Goal: Task Accomplishment & Management: Manage account settings

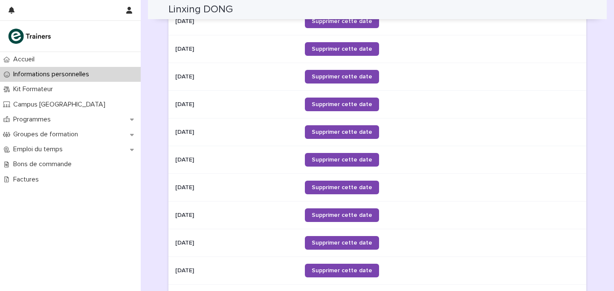
scroll to position [423, 0]
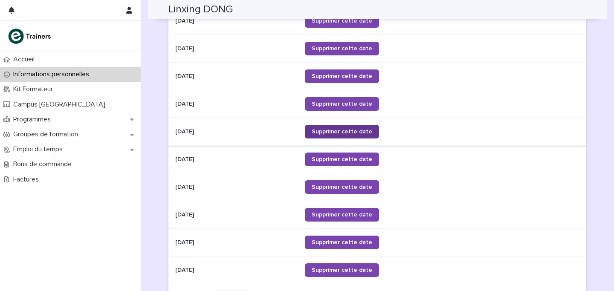
click at [346, 129] on span "Supprimer cette date" at bounding box center [342, 132] width 61 height 6
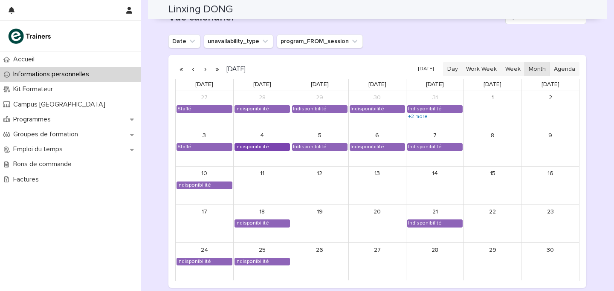
scroll to position [753, 0]
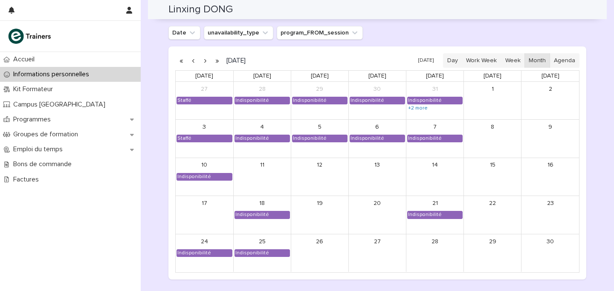
click at [205, 61] on button "button" at bounding box center [205, 61] width 12 height 14
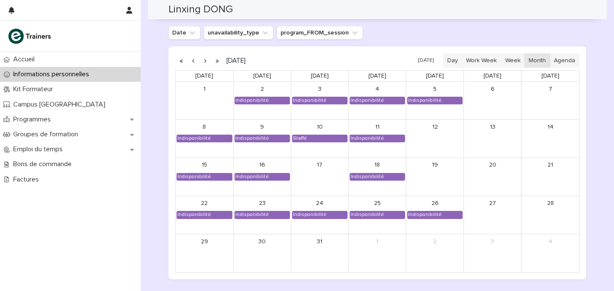
click at [195, 56] on button "button" at bounding box center [193, 61] width 12 height 14
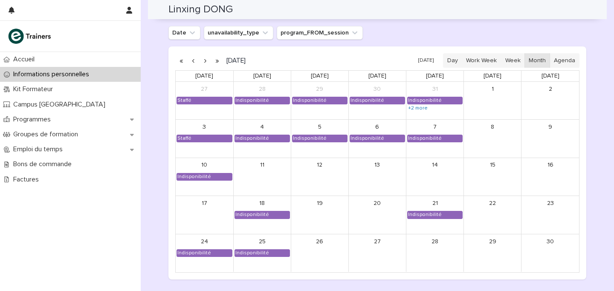
click at [204, 58] on button "button" at bounding box center [205, 61] width 12 height 14
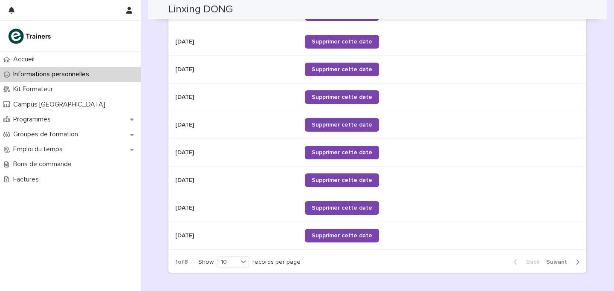
scroll to position [373, 0]
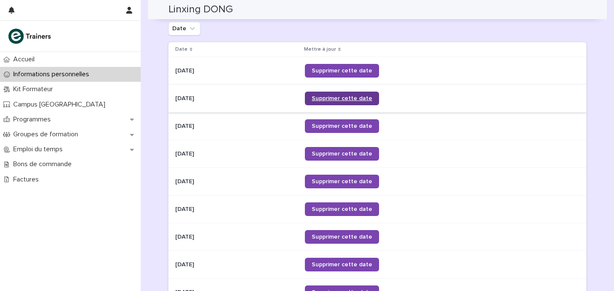
click at [337, 98] on span "Supprimer cette date" at bounding box center [342, 99] width 61 height 6
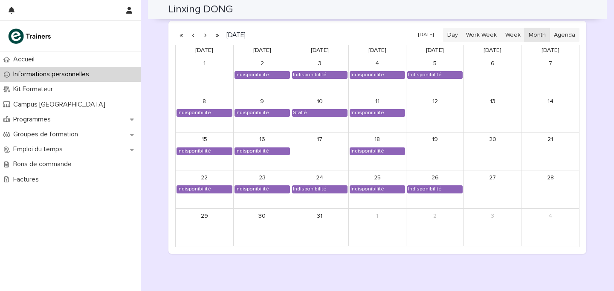
scroll to position [754, 0]
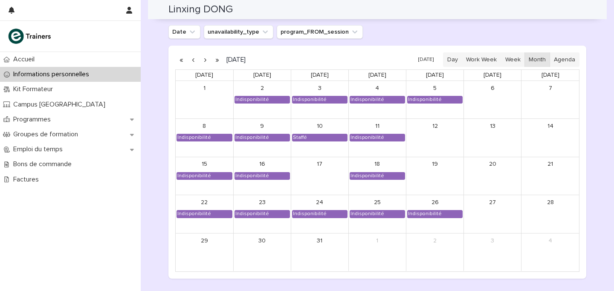
click at [205, 58] on button "button" at bounding box center [205, 60] width 12 height 14
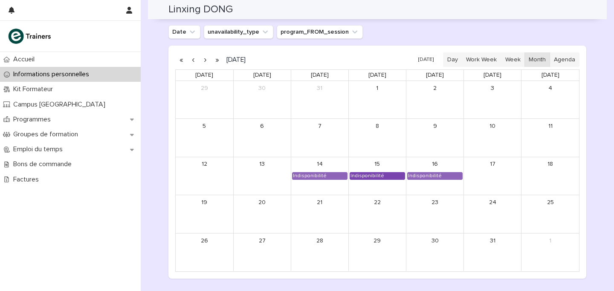
scroll to position [760, 0]
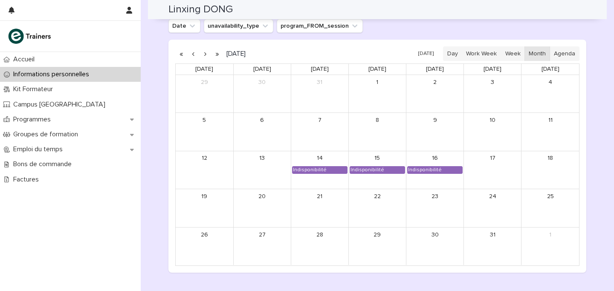
click at [448, 93] on div "2" at bounding box center [435, 94] width 57 height 38
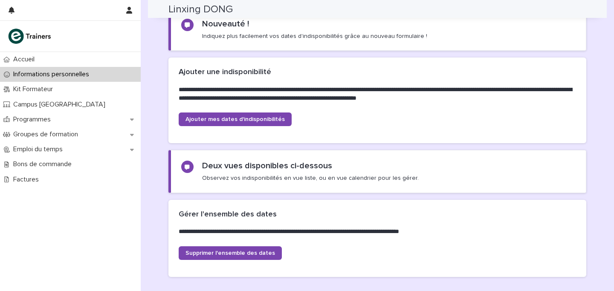
scroll to position [0, 0]
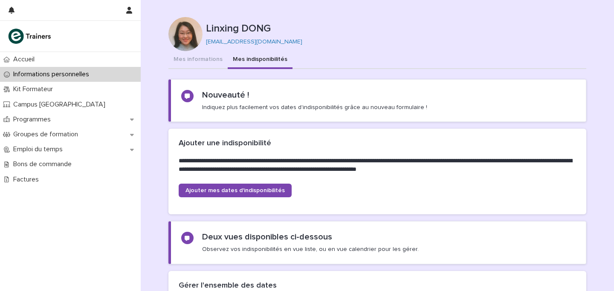
click at [232, 181] on div "**********" at bounding box center [378, 156] width 418 height 55
click at [233, 196] on link "Ajouter mes dates d'indisponibilités" at bounding box center [235, 191] width 113 height 14
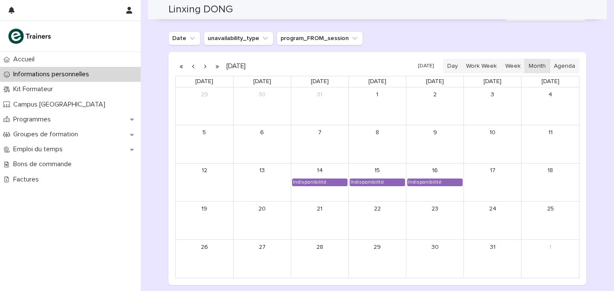
scroll to position [749, 0]
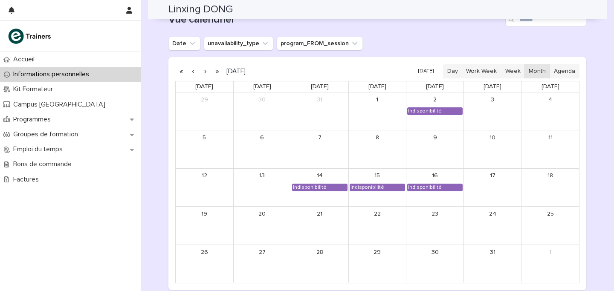
scroll to position [751, 0]
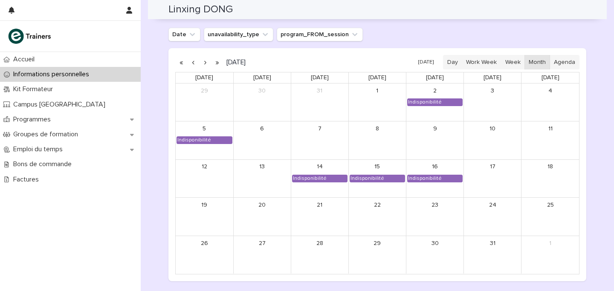
click at [194, 61] on button "button" at bounding box center [193, 62] width 12 height 14
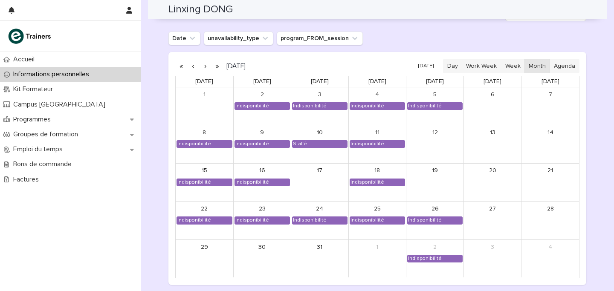
scroll to position [747, 0]
click at [194, 65] on button "button" at bounding box center [193, 67] width 12 height 14
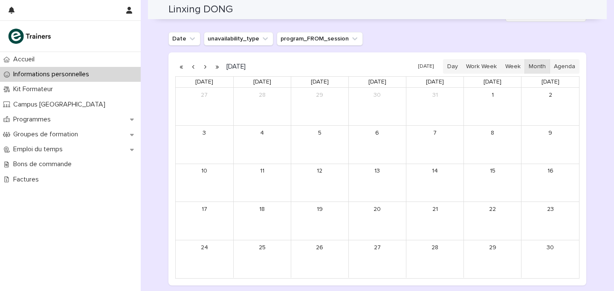
click at [193, 67] on button "button" at bounding box center [193, 67] width 12 height 14
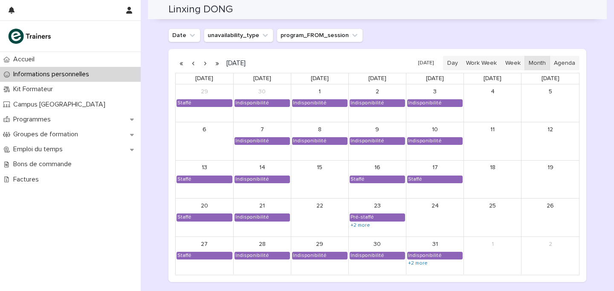
scroll to position [751, 0]
click at [206, 62] on button "button" at bounding box center [205, 63] width 12 height 14
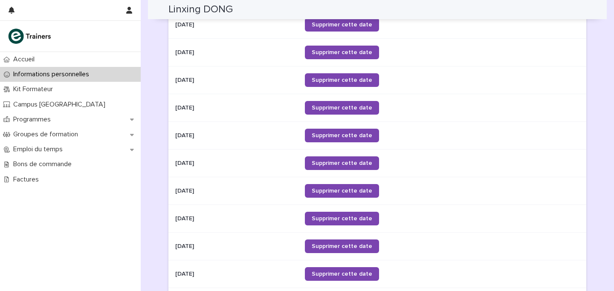
scroll to position [568, 0]
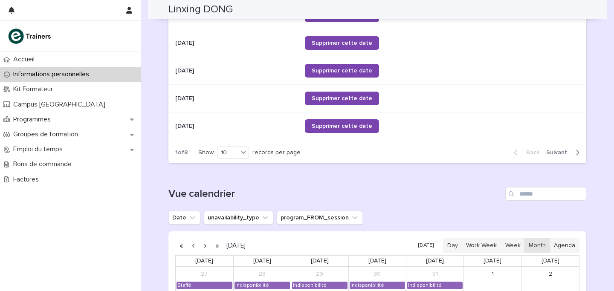
click at [562, 151] on span "Next" at bounding box center [560, 153] width 26 height 6
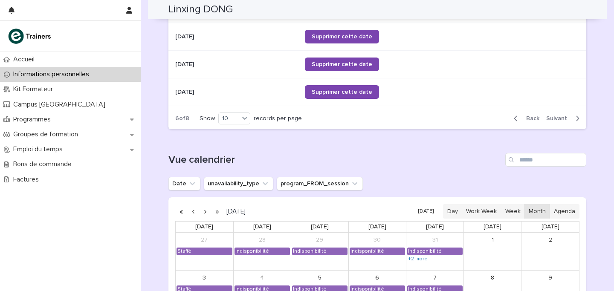
scroll to position [616, 0]
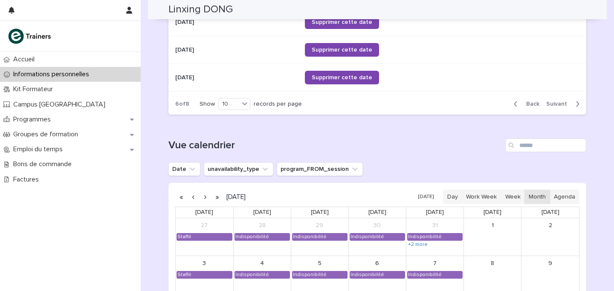
click at [558, 106] on span "Next" at bounding box center [560, 104] width 26 height 6
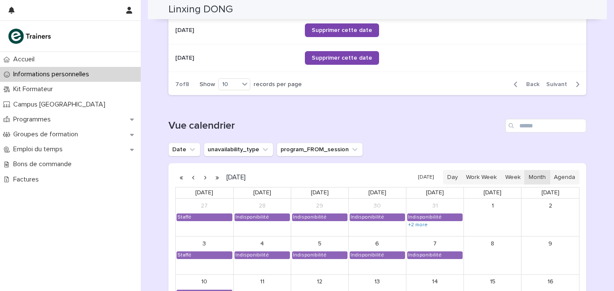
scroll to position [618, 0]
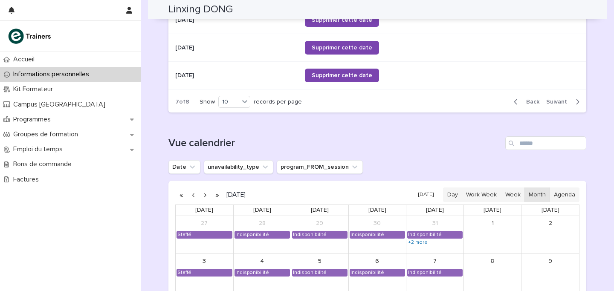
click at [540, 101] on span "Back" at bounding box center [530, 102] width 18 height 6
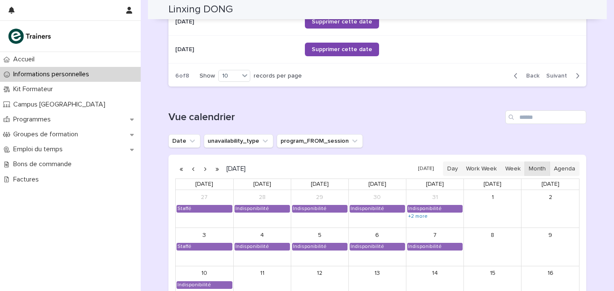
scroll to position [646, 0]
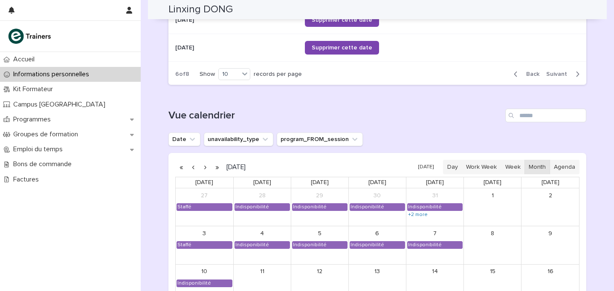
click at [193, 167] on button "button" at bounding box center [193, 167] width 12 height 14
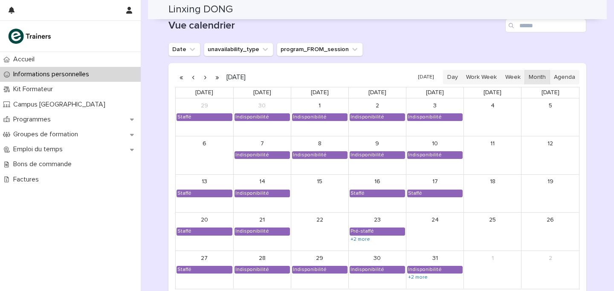
scroll to position [735, 0]
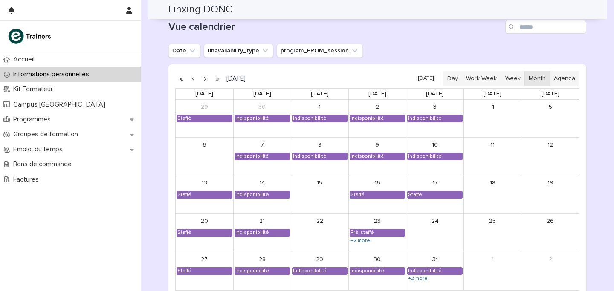
click at [210, 154] on div "6" at bounding box center [205, 157] width 58 height 38
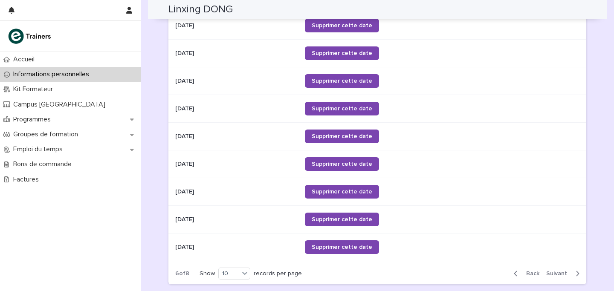
scroll to position [154, 0]
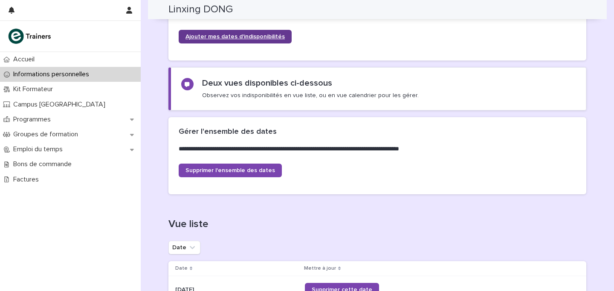
click at [246, 32] on link "Ajouter mes dates d'indisponibilités" at bounding box center [235, 37] width 113 height 14
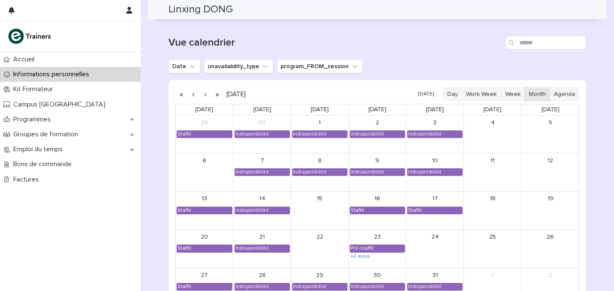
scroll to position [716, 0]
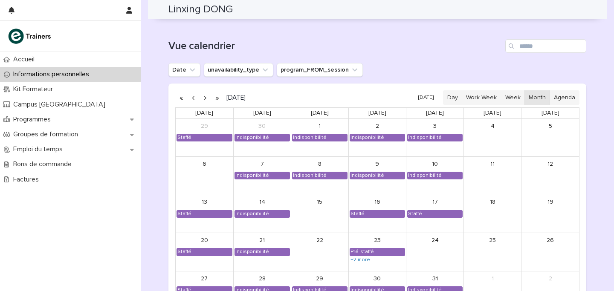
click at [205, 95] on button "button" at bounding box center [205, 98] width 12 height 14
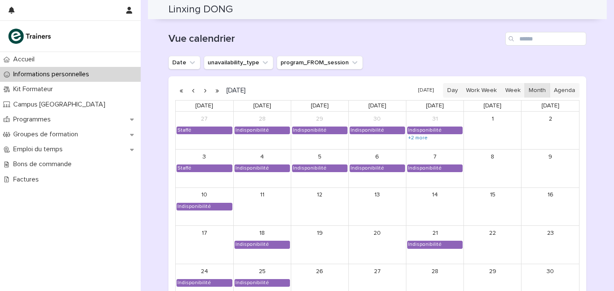
scroll to position [535, 0]
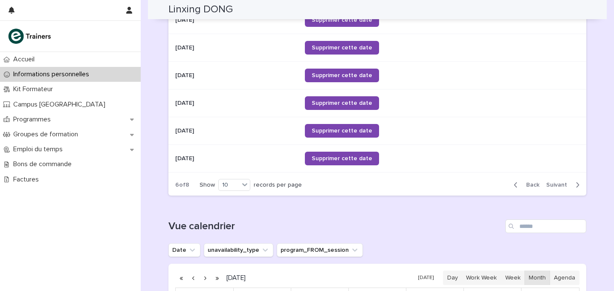
click at [532, 184] on span "Back" at bounding box center [530, 185] width 18 height 6
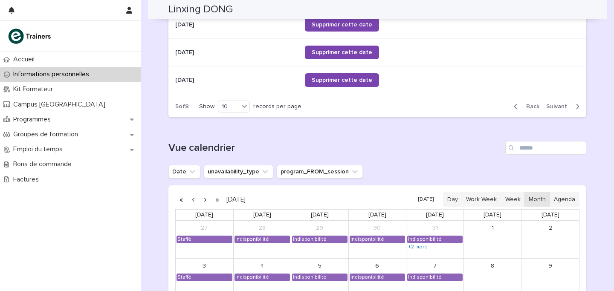
scroll to position [617, 0]
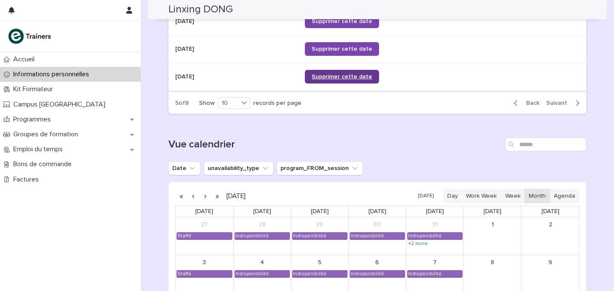
click at [358, 80] on link "Supprimer cette date" at bounding box center [342, 77] width 74 height 14
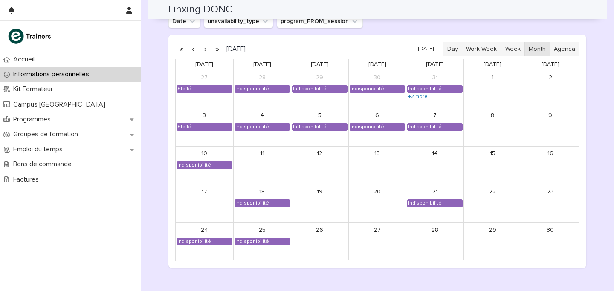
scroll to position [764, 0]
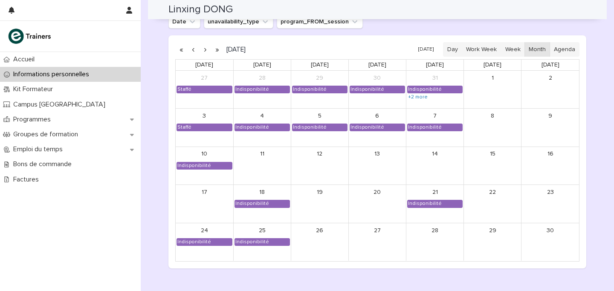
click at [204, 52] on button "button" at bounding box center [205, 50] width 12 height 14
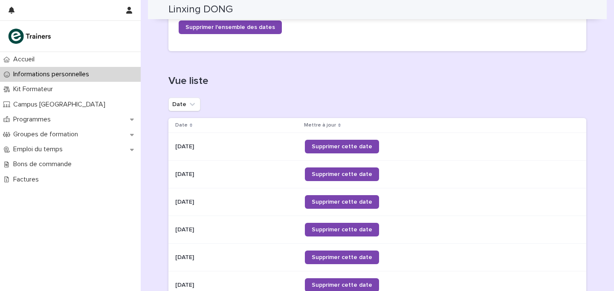
scroll to position [298, 0]
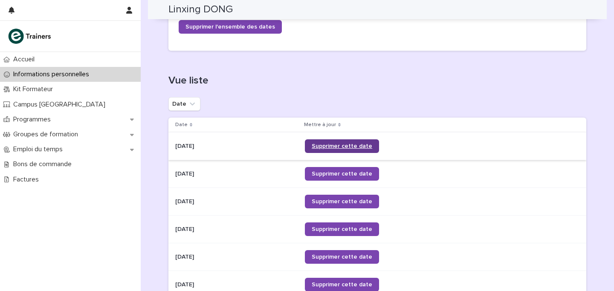
click at [365, 143] on span "Supprimer cette date" at bounding box center [342, 146] width 61 height 6
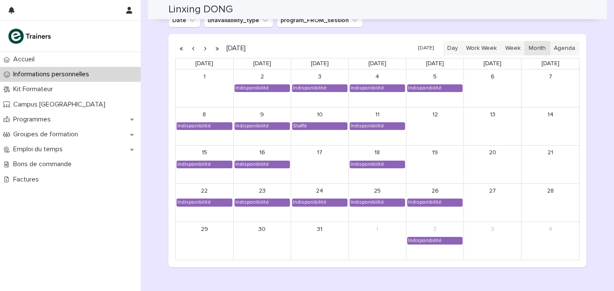
scroll to position [764, 0]
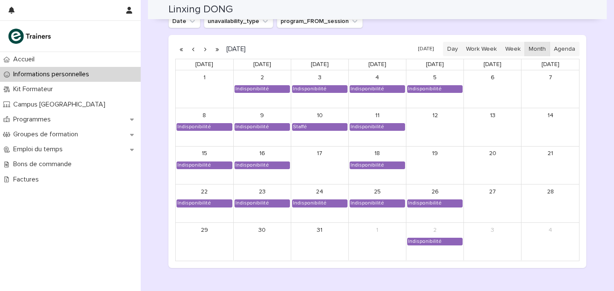
click at [192, 50] on button "button" at bounding box center [193, 49] width 12 height 14
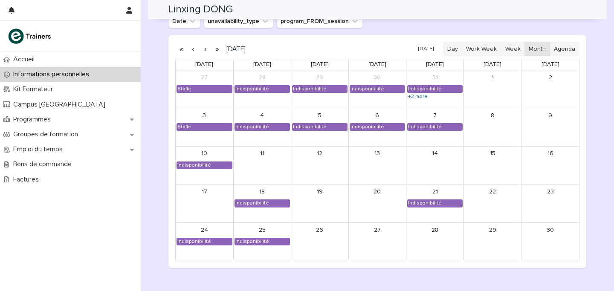
click at [192, 50] on button "button" at bounding box center [193, 49] width 12 height 14
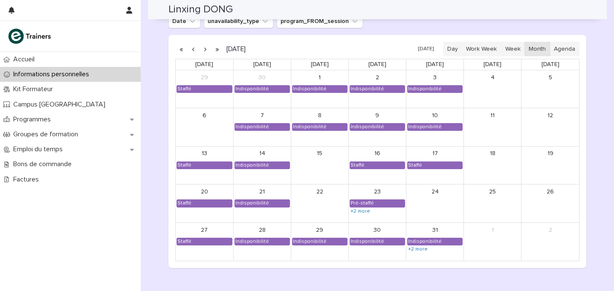
click at [202, 47] on button "button" at bounding box center [205, 49] width 12 height 14
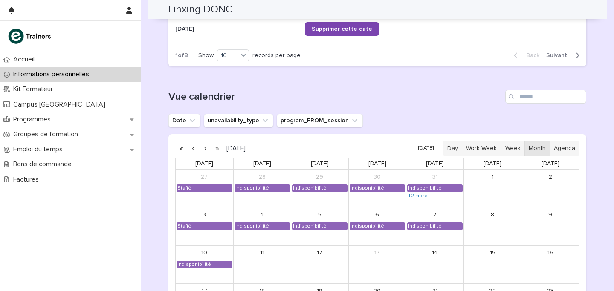
scroll to position [538, 0]
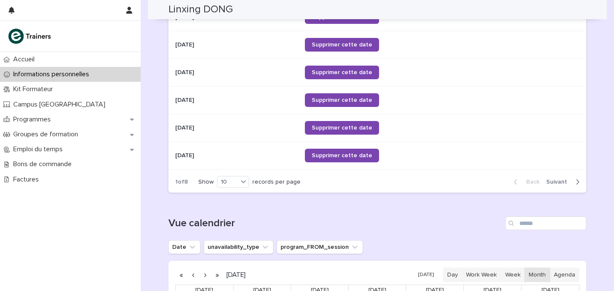
click at [558, 182] on span "Next" at bounding box center [560, 182] width 26 height 6
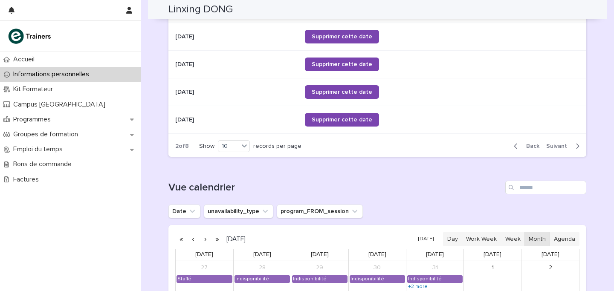
scroll to position [586, 0]
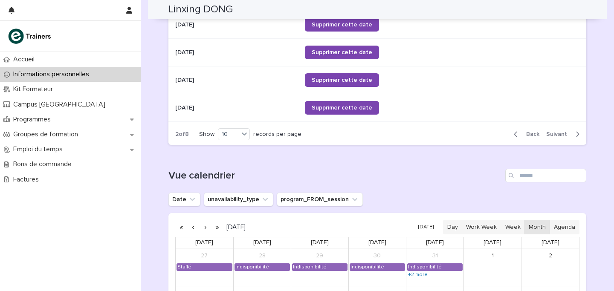
click at [559, 136] on span "Next" at bounding box center [560, 134] width 26 height 6
click at [530, 134] on span "Back" at bounding box center [530, 134] width 18 height 6
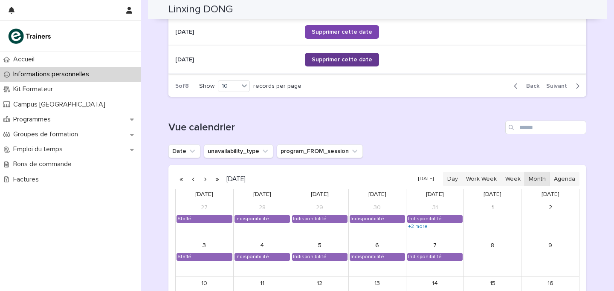
scroll to position [635, 0]
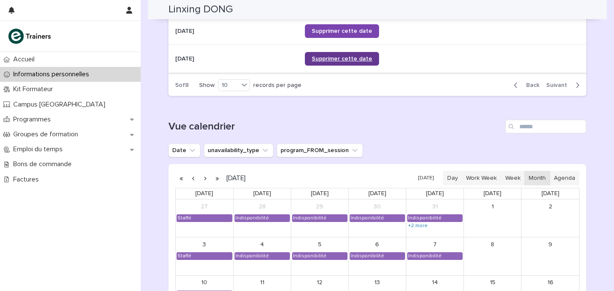
click at [343, 58] on span "Supprimer cette date" at bounding box center [342, 59] width 61 height 6
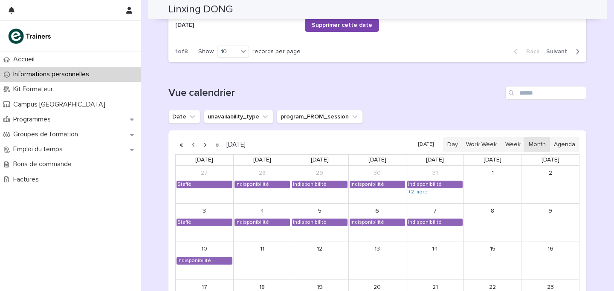
scroll to position [618, 0]
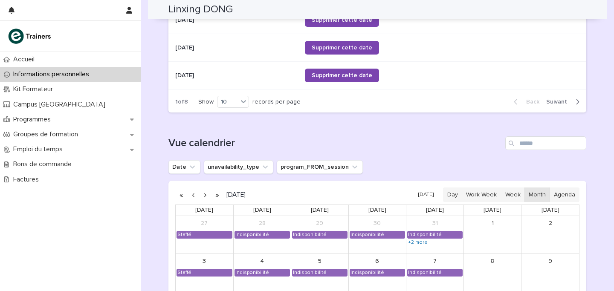
click at [560, 99] on span "Next" at bounding box center [560, 102] width 26 height 6
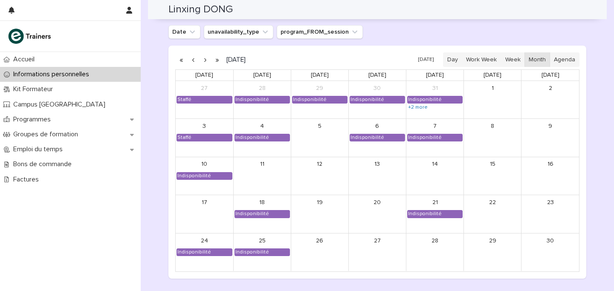
scroll to position [753, 0]
click at [205, 64] on button "button" at bounding box center [205, 60] width 12 height 14
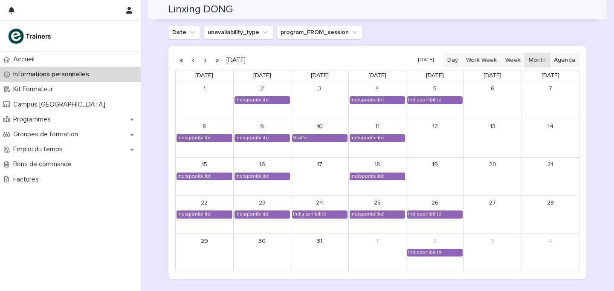
click at [206, 61] on button "button" at bounding box center [205, 60] width 12 height 14
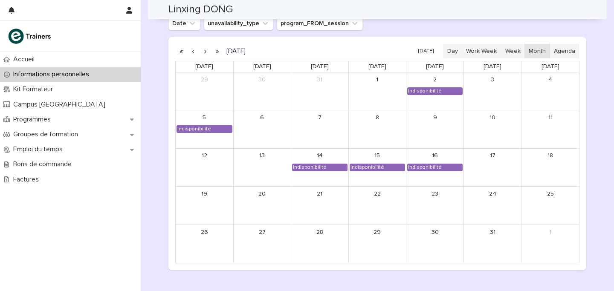
scroll to position [763, 0]
click at [191, 51] on button "button" at bounding box center [193, 51] width 12 height 14
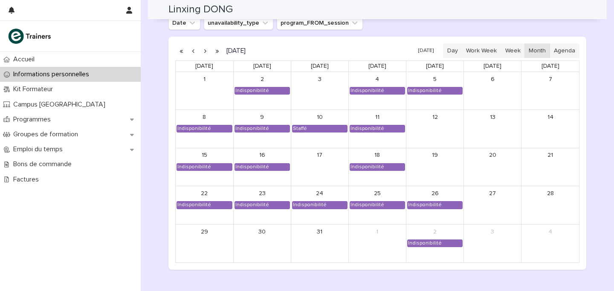
click at [191, 51] on button "button" at bounding box center [193, 51] width 12 height 14
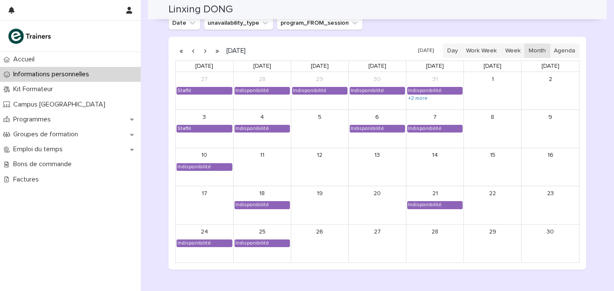
click at [204, 49] on button "button" at bounding box center [205, 51] width 12 height 14
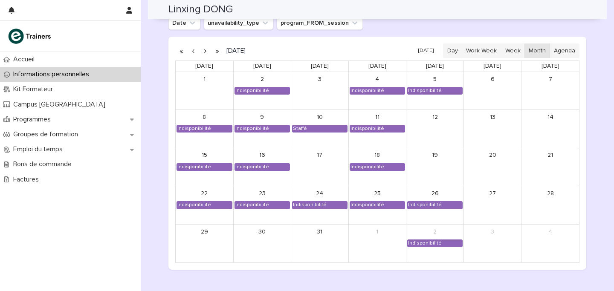
scroll to position [501, 0]
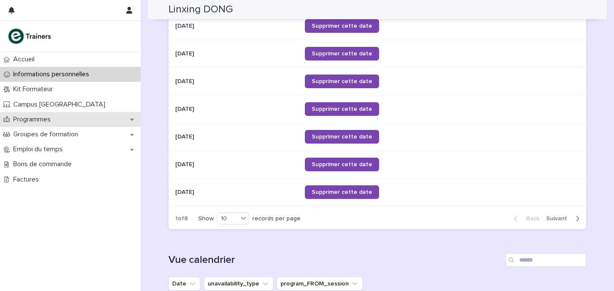
click at [41, 114] on div "Programmes" at bounding box center [70, 119] width 141 height 15
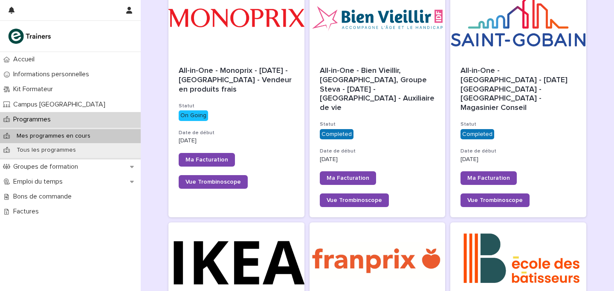
scroll to position [148, 0]
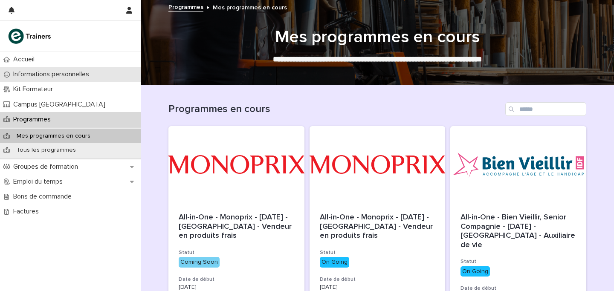
click at [67, 77] on p "Informations personnelles" at bounding box center [53, 74] width 86 height 8
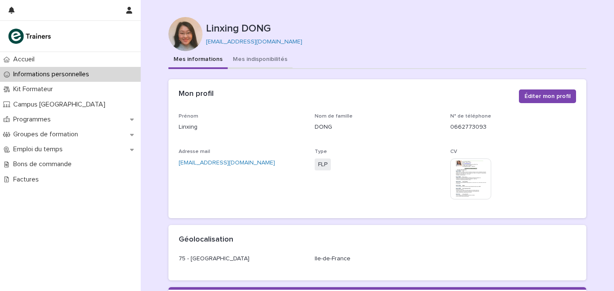
click at [250, 58] on button "Mes indisponibilités" at bounding box center [260, 60] width 65 height 18
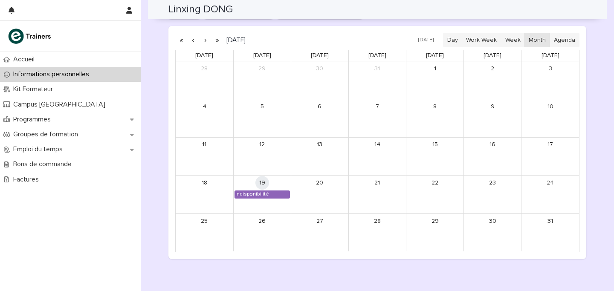
scroll to position [764, 0]
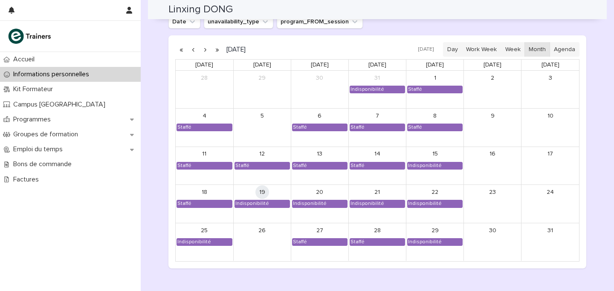
click at [204, 50] on button "button" at bounding box center [205, 50] width 12 height 14
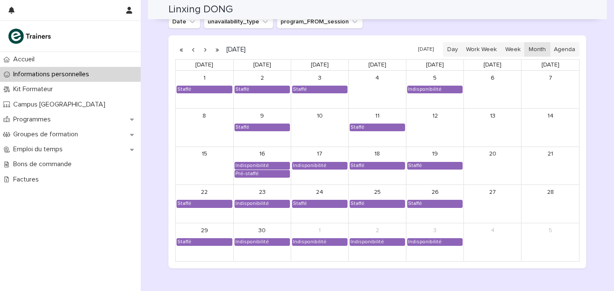
click at [202, 47] on button "button" at bounding box center [205, 50] width 12 height 14
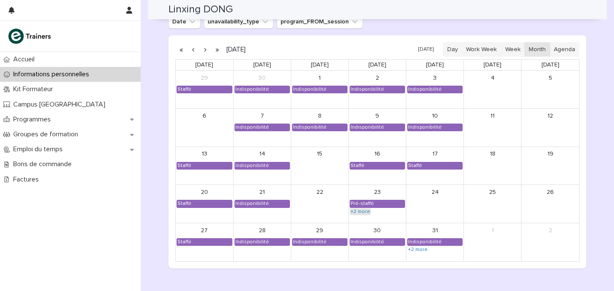
click at [353, 213] on link "+2 more" at bounding box center [360, 212] width 21 height 7
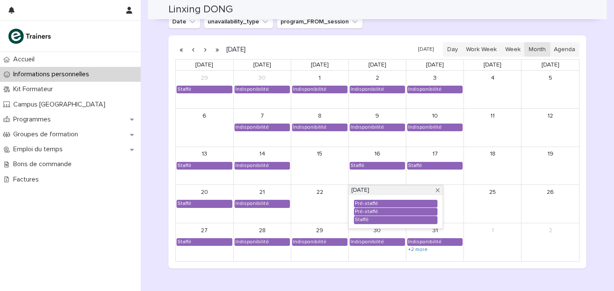
click at [370, 258] on div "30 Indisponibilité" at bounding box center [377, 243] width 57 height 38
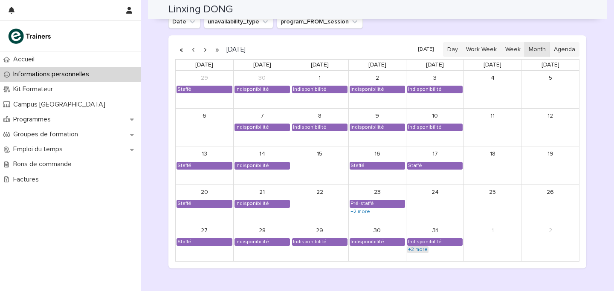
click at [418, 250] on link "+2 more" at bounding box center [418, 250] width 21 height 7
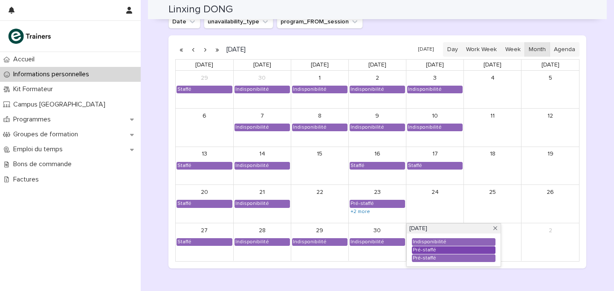
click at [418, 250] on div "Pré-staffé" at bounding box center [425, 250] width 24 height 7
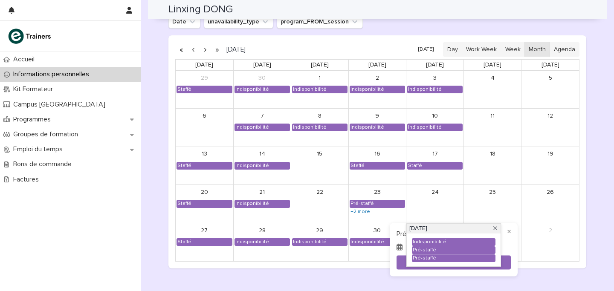
click at [373, 256] on div at bounding box center [307, 145] width 614 height 291
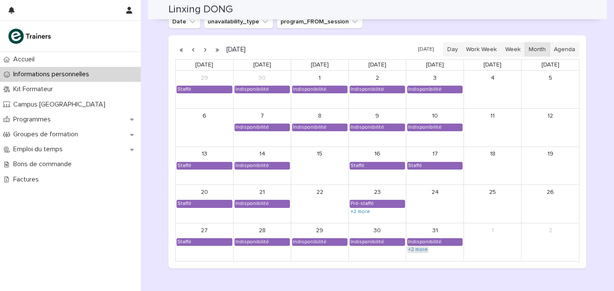
click at [425, 253] on link "+2 more" at bounding box center [418, 250] width 21 height 7
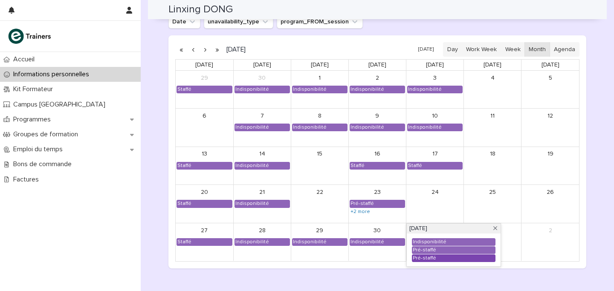
click at [435, 259] on div "Pré-staffé" at bounding box center [454, 258] width 83 height 7
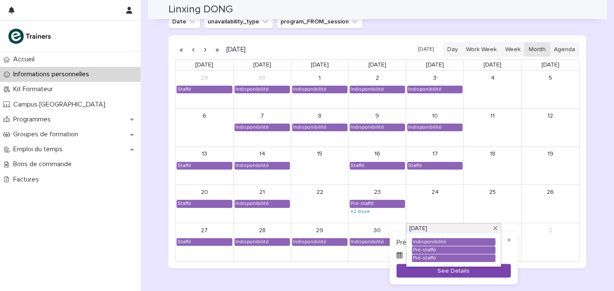
click at [443, 274] on button "See Details" at bounding box center [454, 271] width 114 height 14
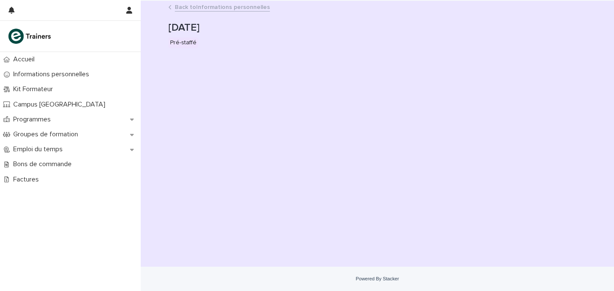
click at [245, 5] on link "Back to Informations personnelles" at bounding box center [222, 7] width 95 height 10
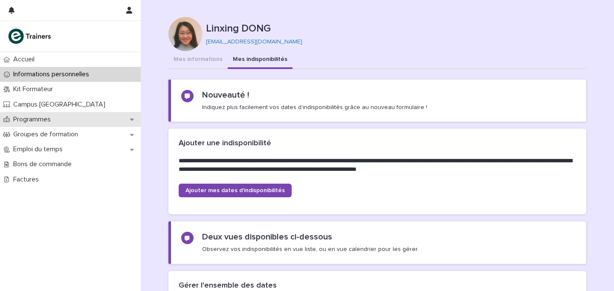
click at [42, 122] on p "Programmes" at bounding box center [34, 120] width 48 height 8
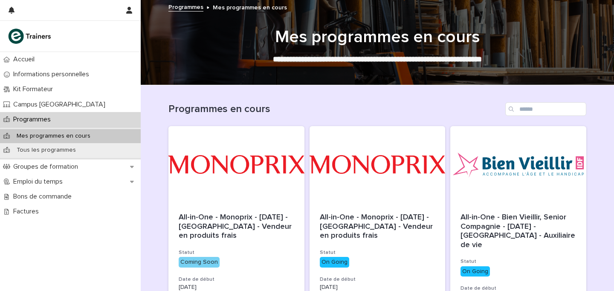
scroll to position [222, 0]
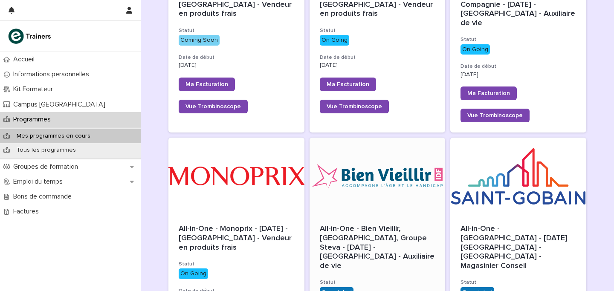
click at [381, 158] on div at bounding box center [378, 176] width 136 height 77
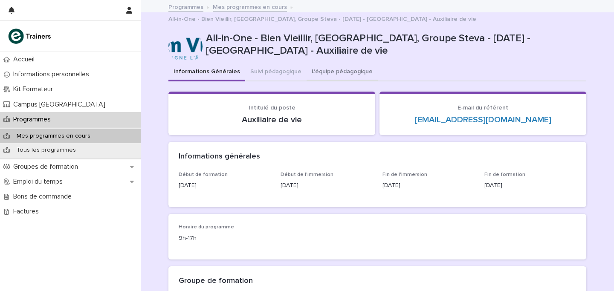
click at [316, 68] on button "L'équipe pédagogique" at bounding box center [342, 73] width 71 height 18
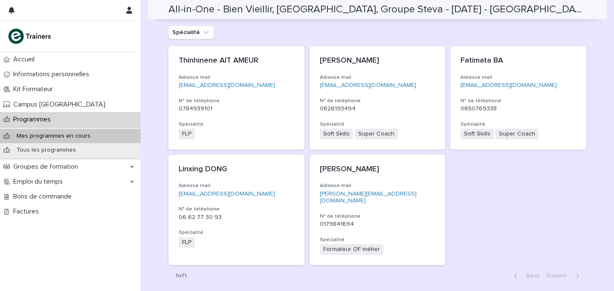
scroll to position [155, 0]
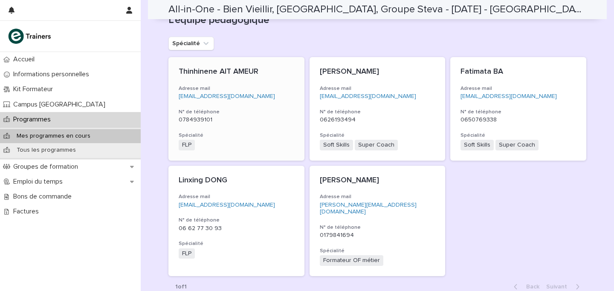
click at [259, 132] on h3 "Spécialité" at bounding box center [237, 135] width 116 height 7
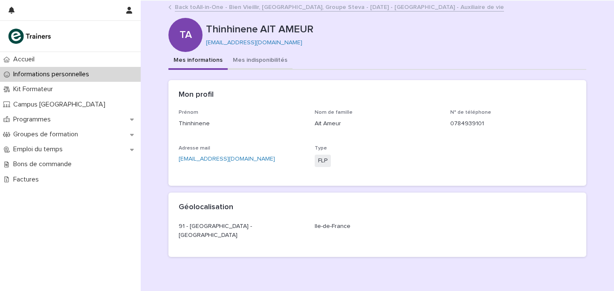
click at [275, 60] on button "Mes indisponibilités" at bounding box center [260, 61] width 65 height 18
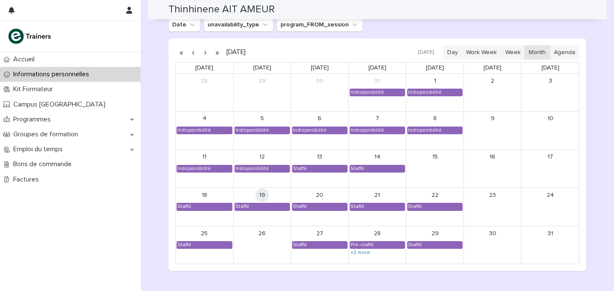
scroll to position [734, 0]
click at [361, 251] on link "+2 more" at bounding box center [360, 253] width 21 height 7
click at [311, 273] on div "Loading... Saving… Vue calendrier Date unavailability_type program_FROM_session…" at bounding box center [378, 127] width 418 height 301
click at [202, 52] on button "button" at bounding box center [205, 53] width 12 height 14
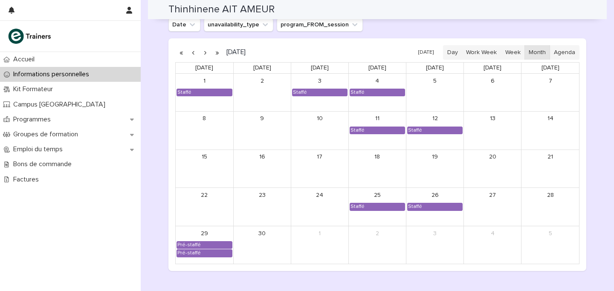
click at [195, 52] on button "button" at bounding box center [193, 53] width 12 height 14
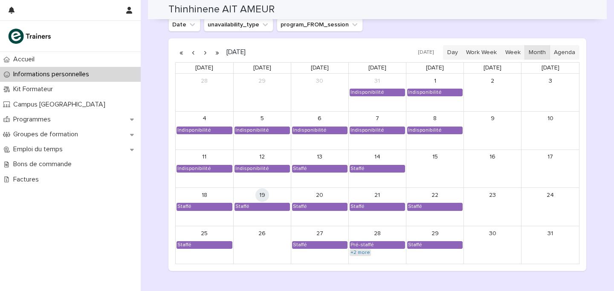
click at [360, 250] on link "+2 more" at bounding box center [360, 253] width 21 height 7
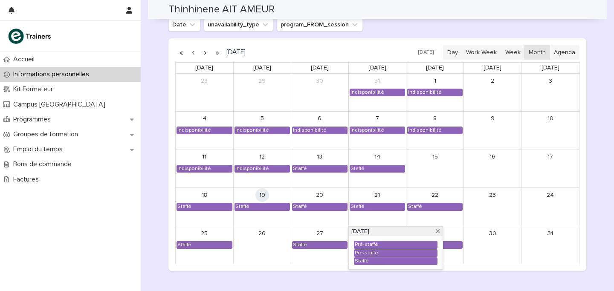
click at [332, 277] on div "Loading... Saving… Vue calendrier Date unavailability_type program_FROM_session…" at bounding box center [378, 127] width 418 height 301
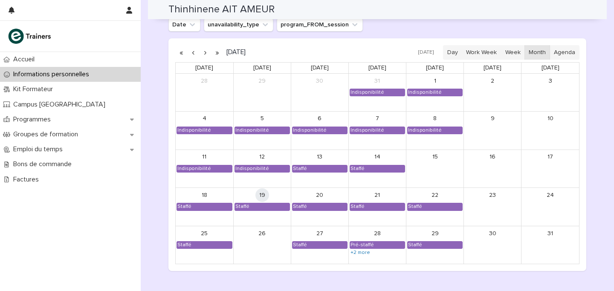
click at [203, 46] on button "button" at bounding box center [205, 53] width 12 height 14
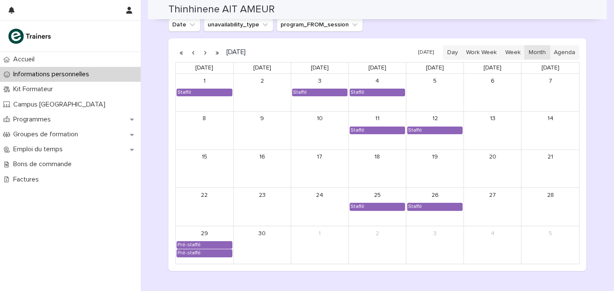
click at [203, 46] on button "button" at bounding box center [205, 53] width 12 height 14
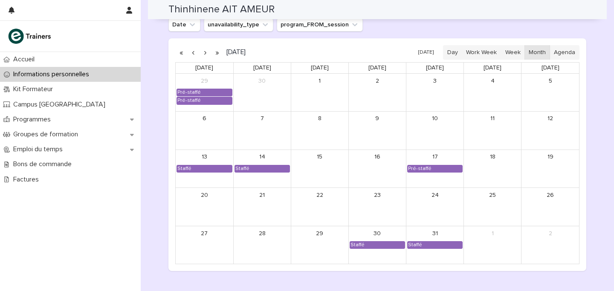
click at [204, 54] on button "button" at bounding box center [205, 53] width 12 height 14
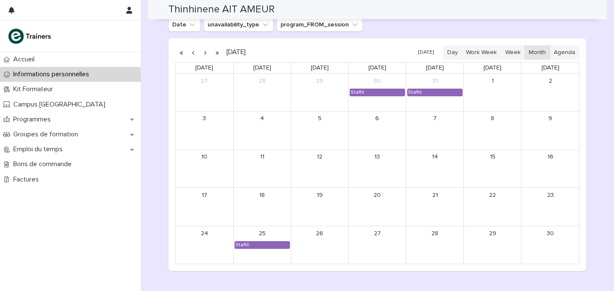
click at [204, 54] on button "button" at bounding box center [205, 53] width 12 height 14
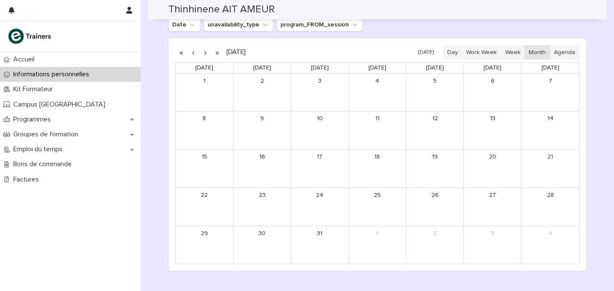
click at [195, 52] on button "button" at bounding box center [193, 53] width 12 height 14
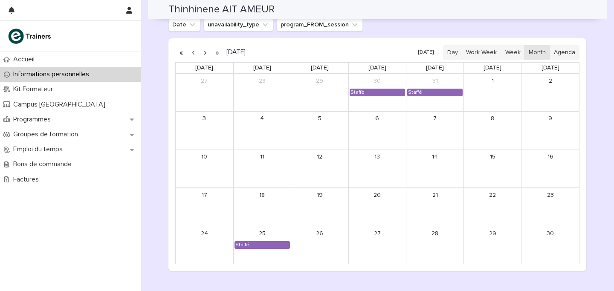
click at [195, 52] on button "button" at bounding box center [193, 53] width 12 height 14
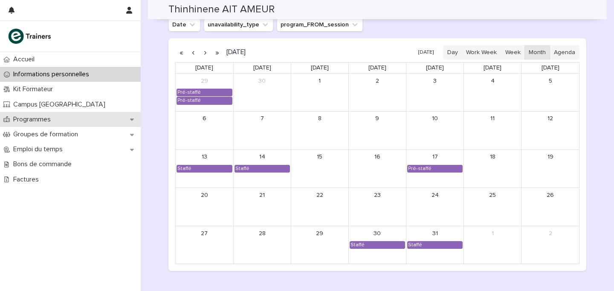
click at [28, 117] on p "Programmes" at bounding box center [34, 120] width 48 height 8
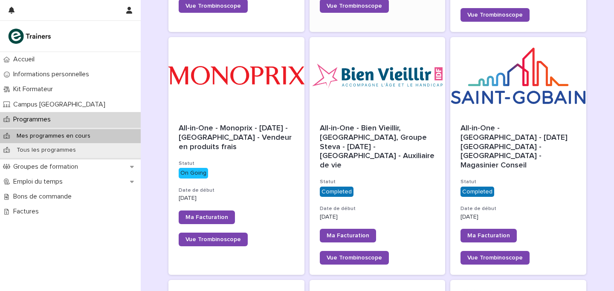
scroll to position [504, 0]
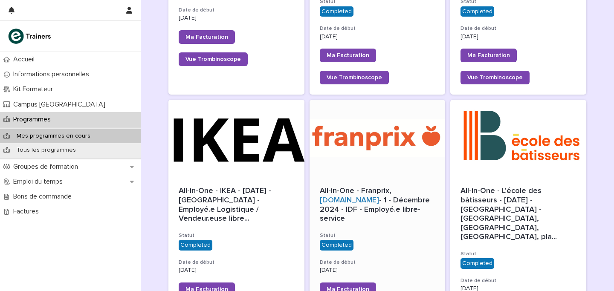
click at [406, 121] on div at bounding box center [378, 138] width 136 height 77
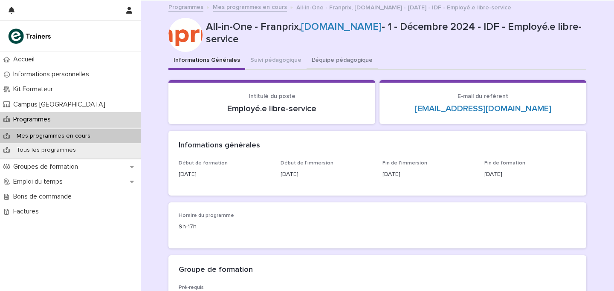
click at [344, 63] on button "L'équipe pédagogique" at bounding box center [342, 61] width 71 height 18
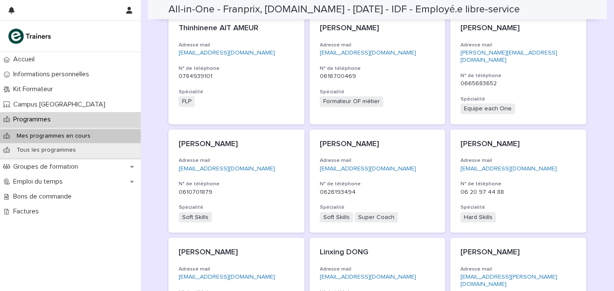
scroll to position [188, 0]
click at [265, 248] on p "Corinne COPIN" at bounding box center [237, 252] width 116 height 9
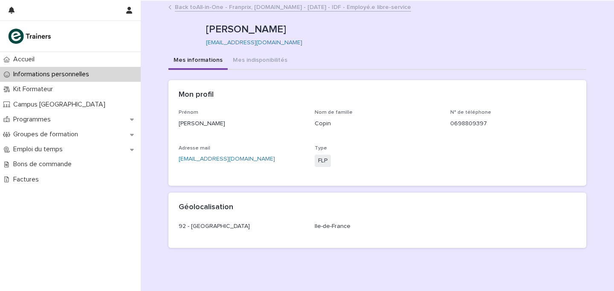
scroll to position [3, 0]
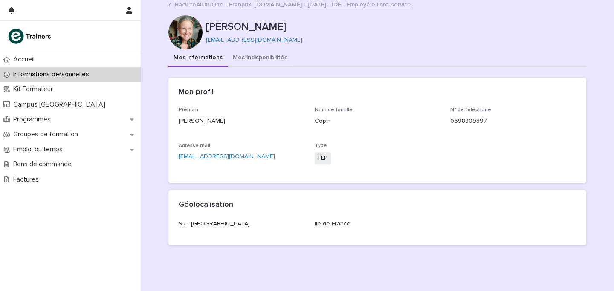
click at [236, 55] on button "Mes indisponibilités" at bounding box center [260, 58] width 65 height 18
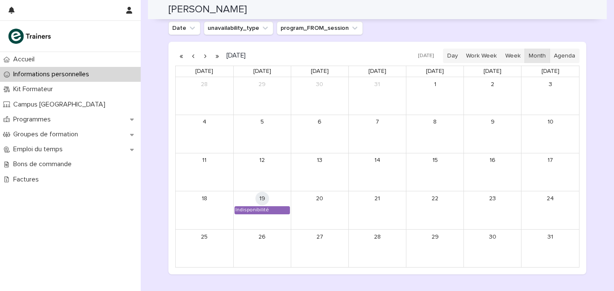
scroll to position [760, 0]
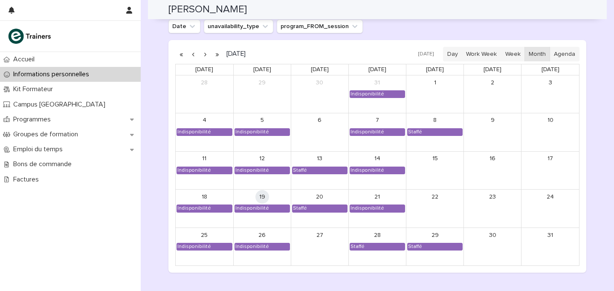
click at [204, 53] on button "button" at bounding box center [205, 54] width 12 height 14
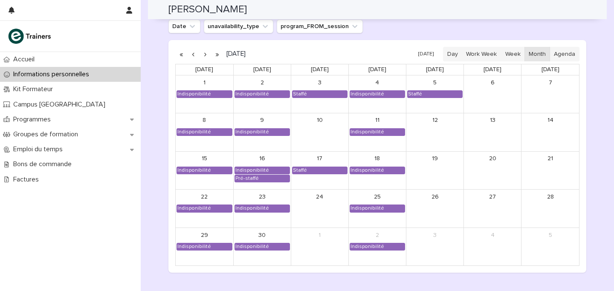
click at [204, 53] on button "button" at bounding box center [205, 54] width 12 height 14
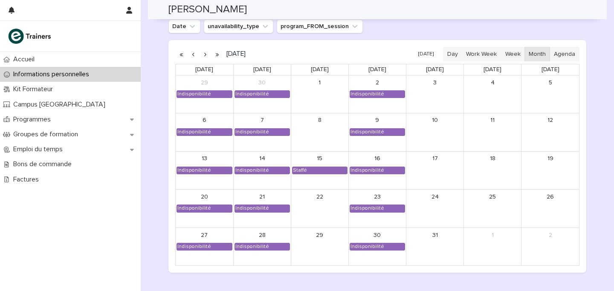
click at [204, 53] on button "button" at bounding box center [205, 54] width 12 height 14
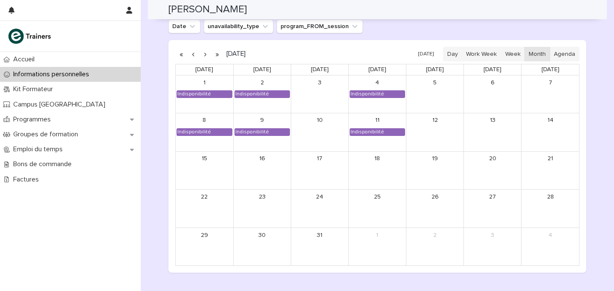
click at [204, 53] on button "button" at bounding box center [205, 54] width 12 height 14
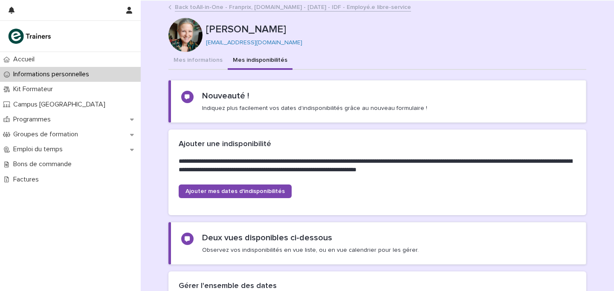
click at [248, 2] on link "Back to All-in-One - Franprix, So.bio - 1 - Décembre 2024 - IDF - Employé.e lib…" at bounding box center [293, 7] width 236 height 10
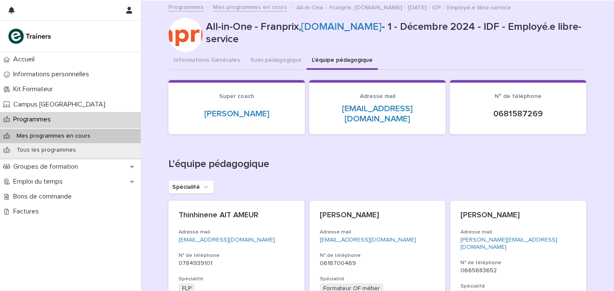
click at [242, 10] on link "Mes programmes en cours" at bounding box center [250, 7] width 74 height 10
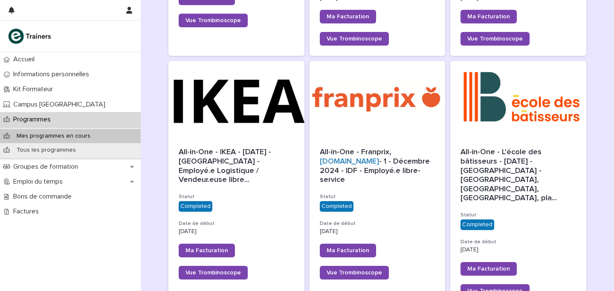
scroll to position [436, 0]
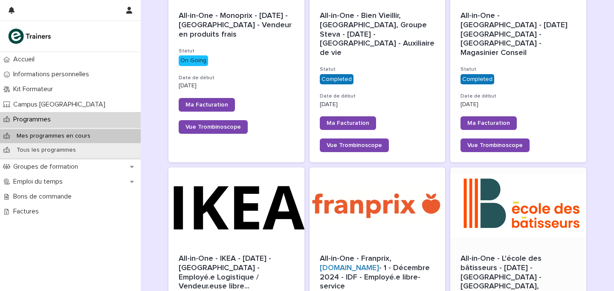
click at [544, 210] on div at bounding box center [519, 206] width 136 height 77
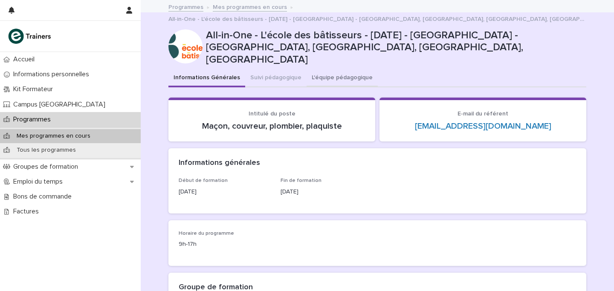
click at [339, 70] on button "L'équipe pédagogique" at bounding box center [342, 79] width 71 height 18
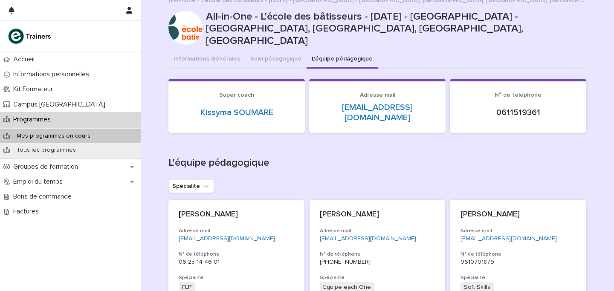
scroll to position [20, 0]
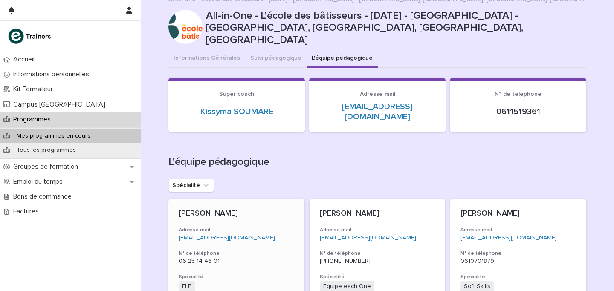
click at [228, 199] on div "Rita NAMMOUR - WARDINI Adresse mail ritanamour@hotmail.com N° de téléphone 06 2…" at bounding box center [237, 251] width 136 height 104
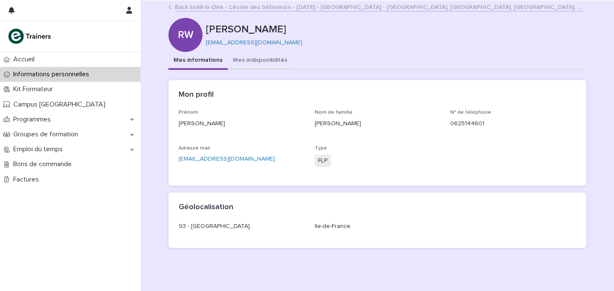
click at [252, 67] on button "Mes indisponibilités" at bounding box center [260, 61] width 65 height 18
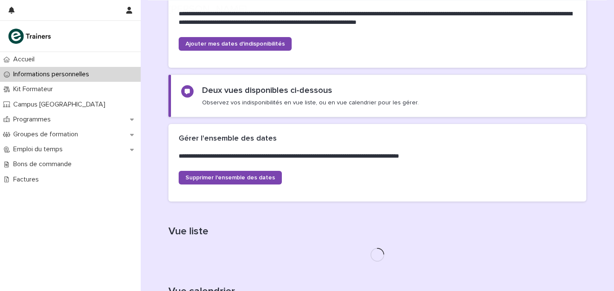
scroll to position [251, 0]
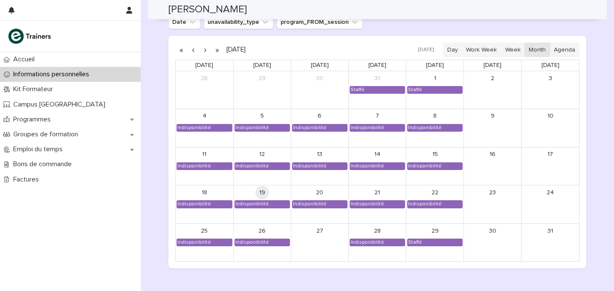
scroll to position [764, 0]
click at [206, 52] on button "button" at bounding box center [205, 51] width 12 height 14
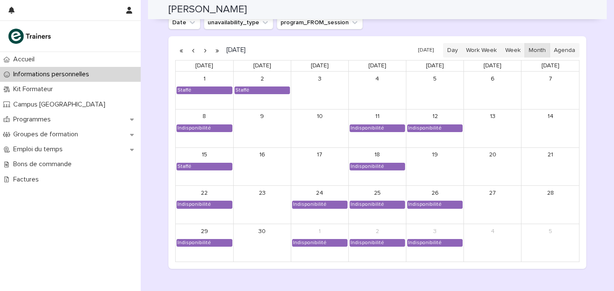
click at [206, 52] on button "button" at bounding box center [205, 51] width 12 height 14
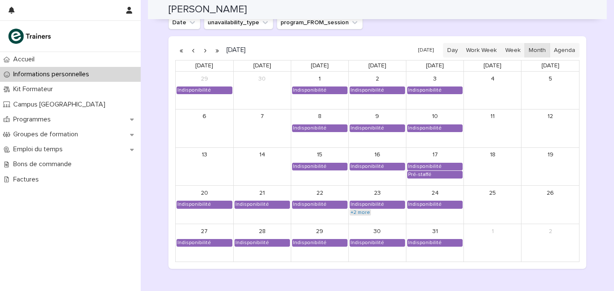
click at [359, 215] on link "+2 more" at bounding box center [360, 213] width 21 height 7
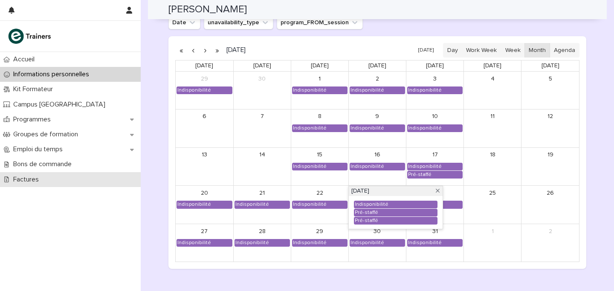
click at [139, 178] on div "Factures" at bounding box center [70, 179] width 141 height 15
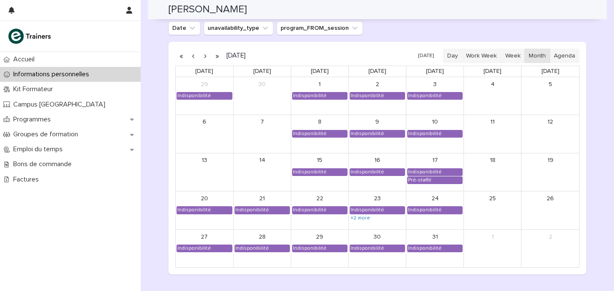
scroll to position [761, 0]
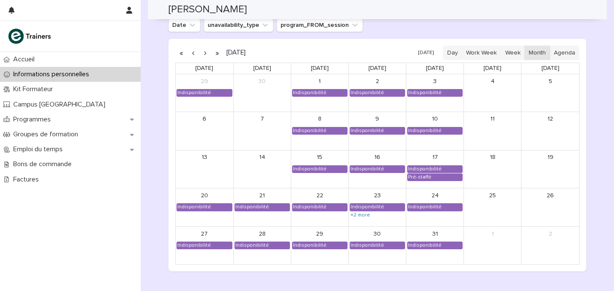
click at [204, 52] on button "button" at bounding box center [205, 53] width 12 height 14
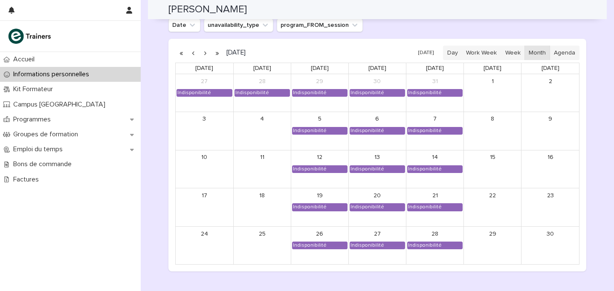
click at [204, 52] on button "button" at bounding box center [205, 53] width 12 height 14
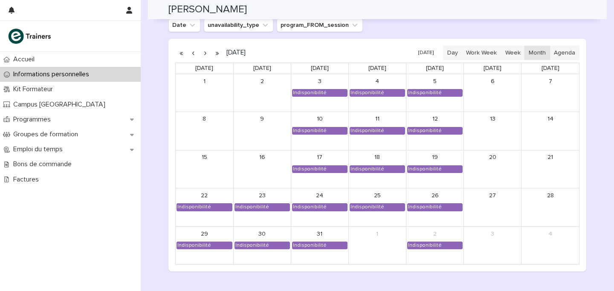
click at [195, 55] on button "button" at bounding box center [193, 53] width 12 height 14
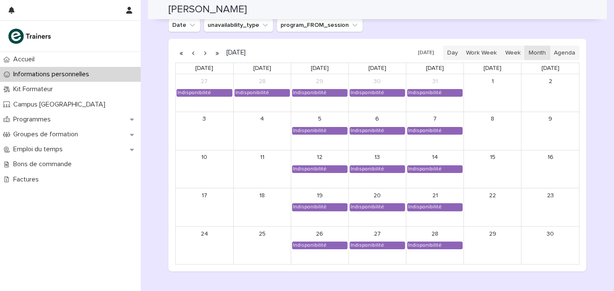
click at [206, 55] on button "button" at bounding box center [205, 53] width 12 height 14
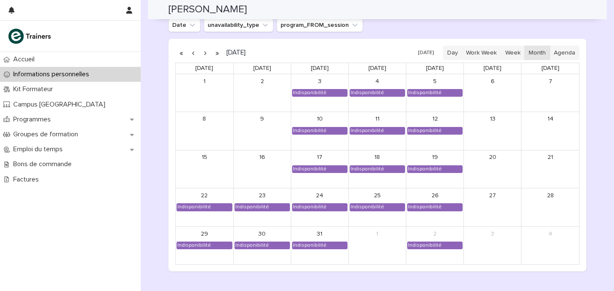
click at [206, 55] on button "button" at bounding box center [205, 53] width 12 height 14
